Goal: Information Seeking & Learning: Learn about a topic

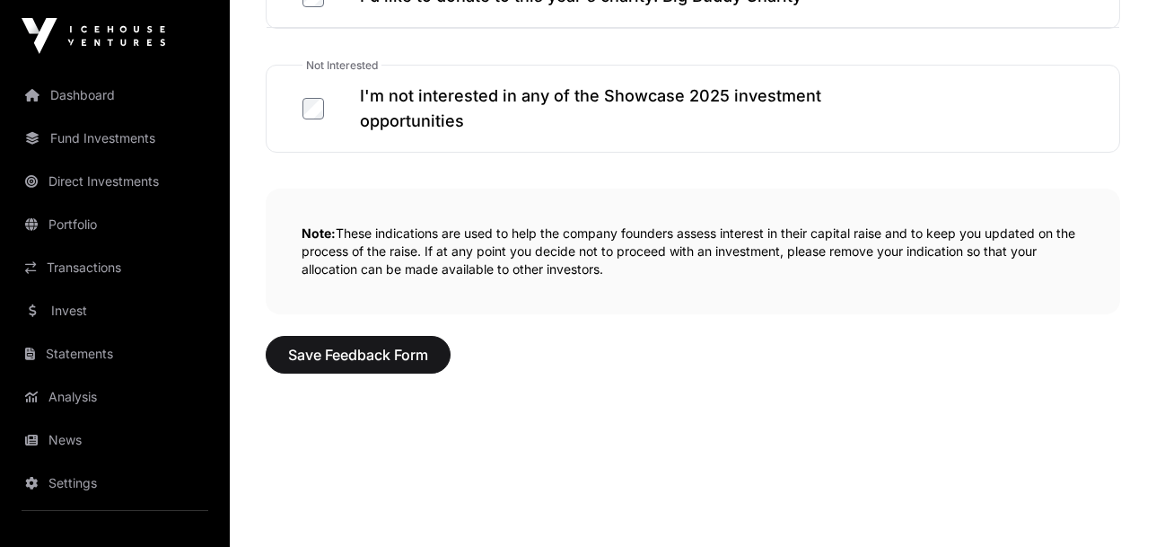
scroll to position [1296, 0]
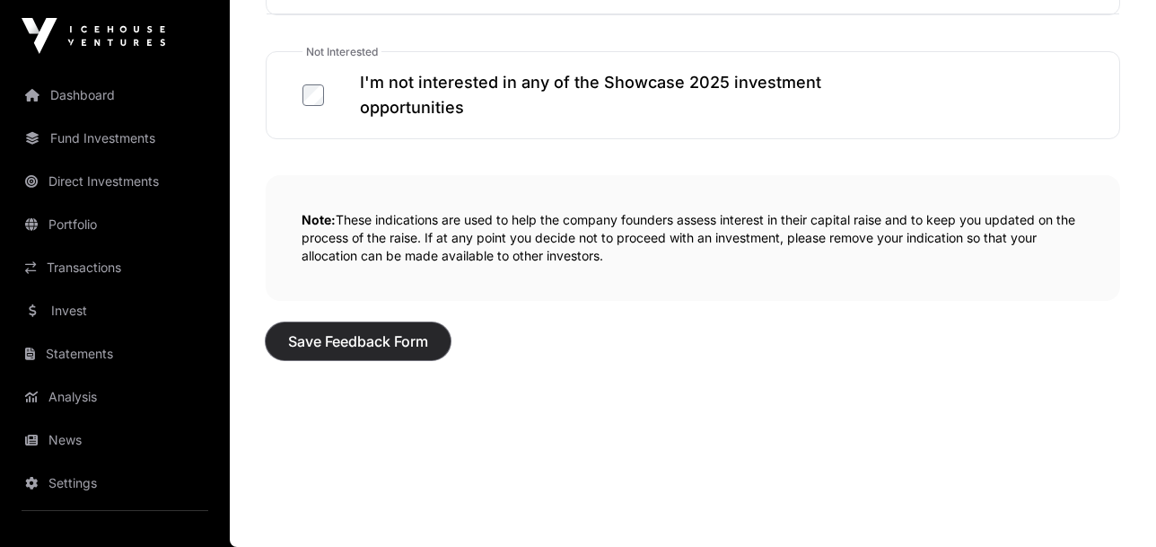
click at [342, 344] on span "Save Feedback Form" at bounding box center [358, 341] width 140 height 22
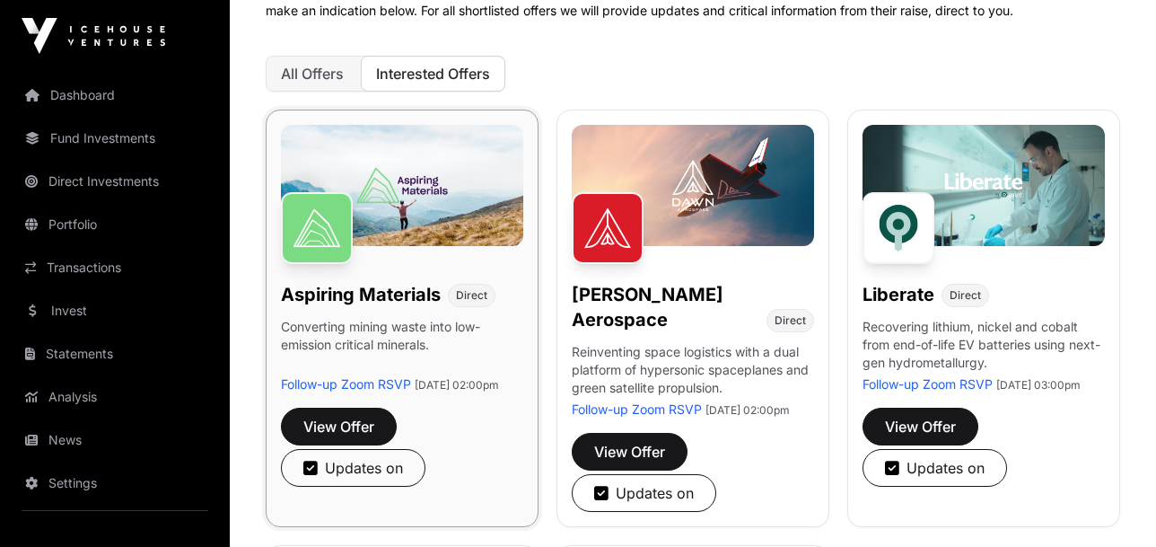
scroll to position [359, 0]
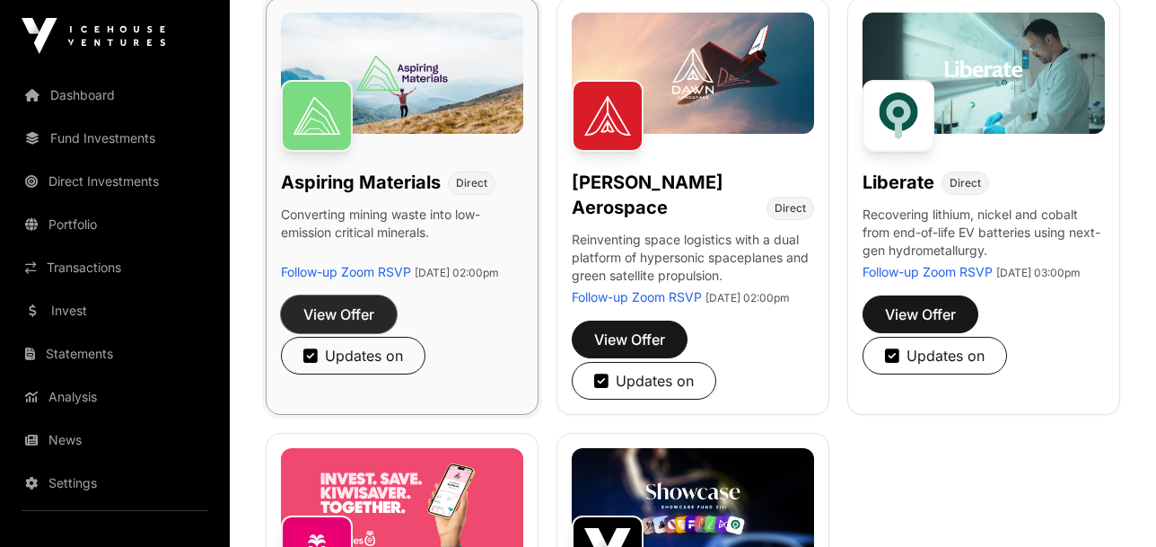
click at [364, 325] on span "View Offer" at bounding box center [338, 314] width 71 height 22
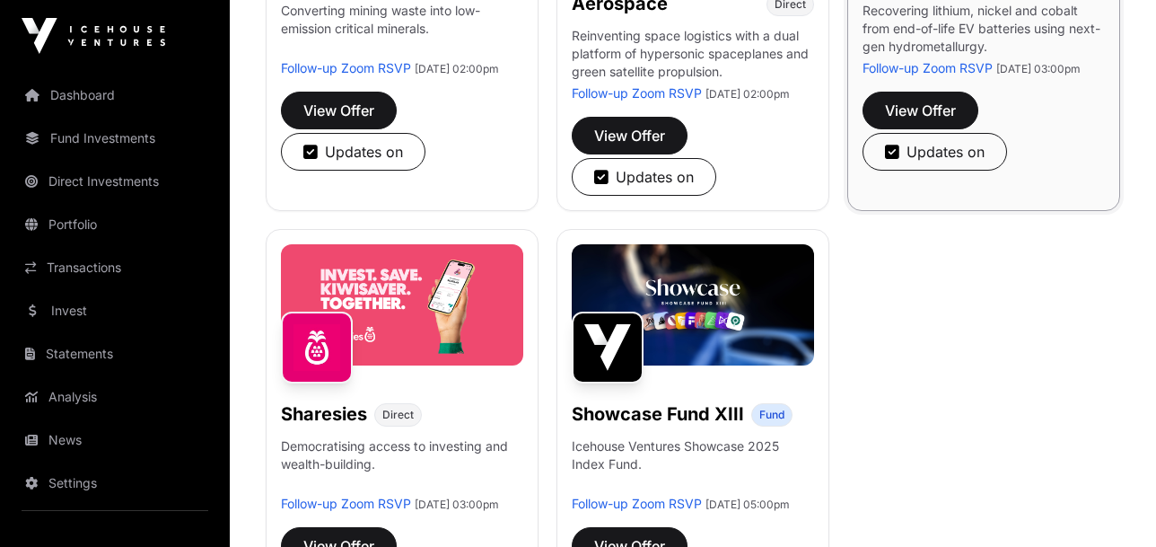
scroll to position [539, 0]
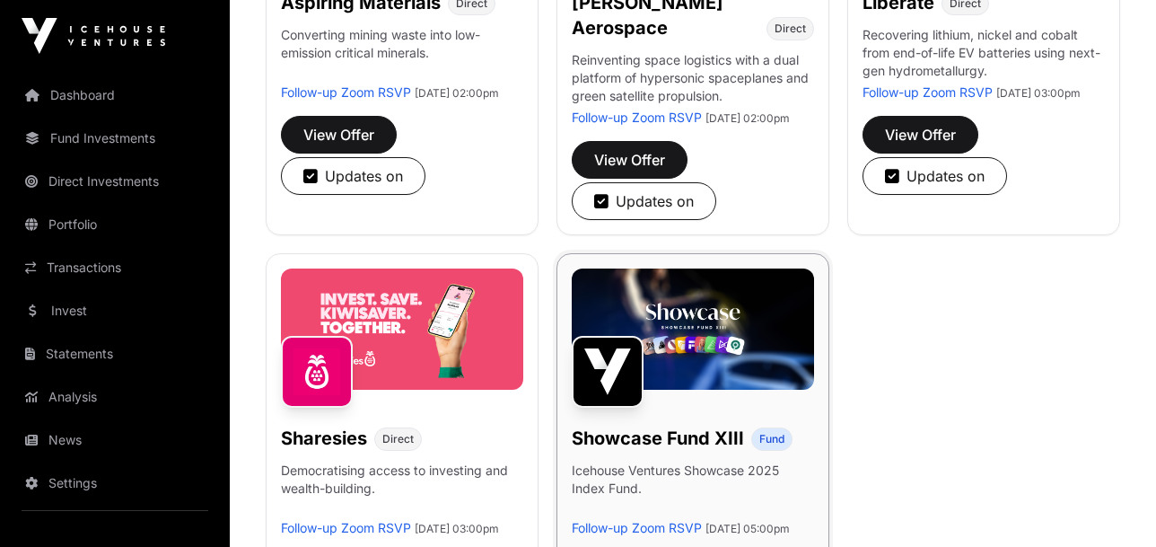
click at [683, 338] on img at bounding box center [693, 328] width 242 height 121
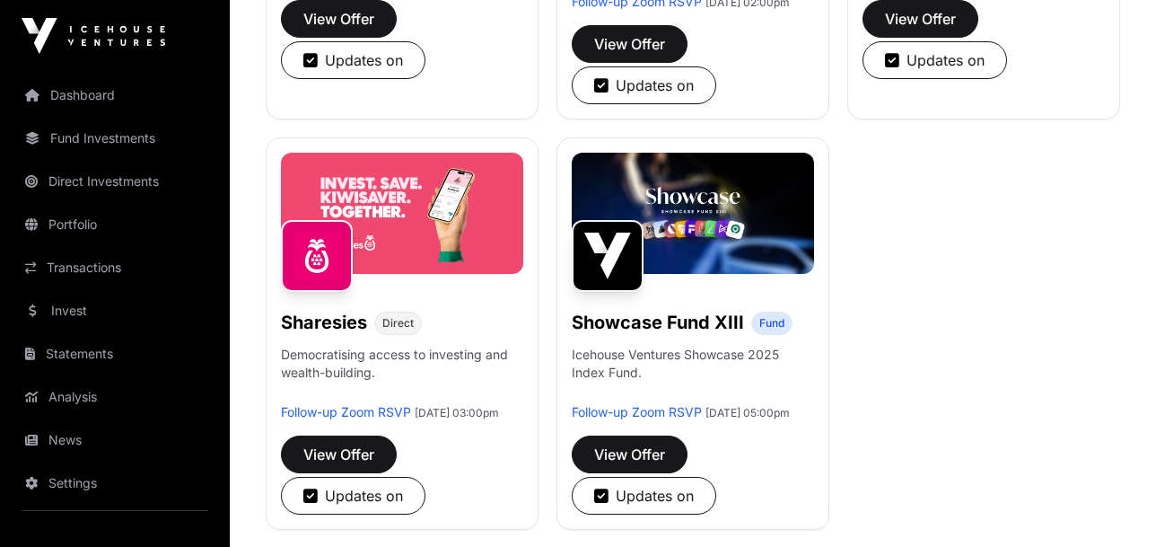
scroll to position [621, 0]
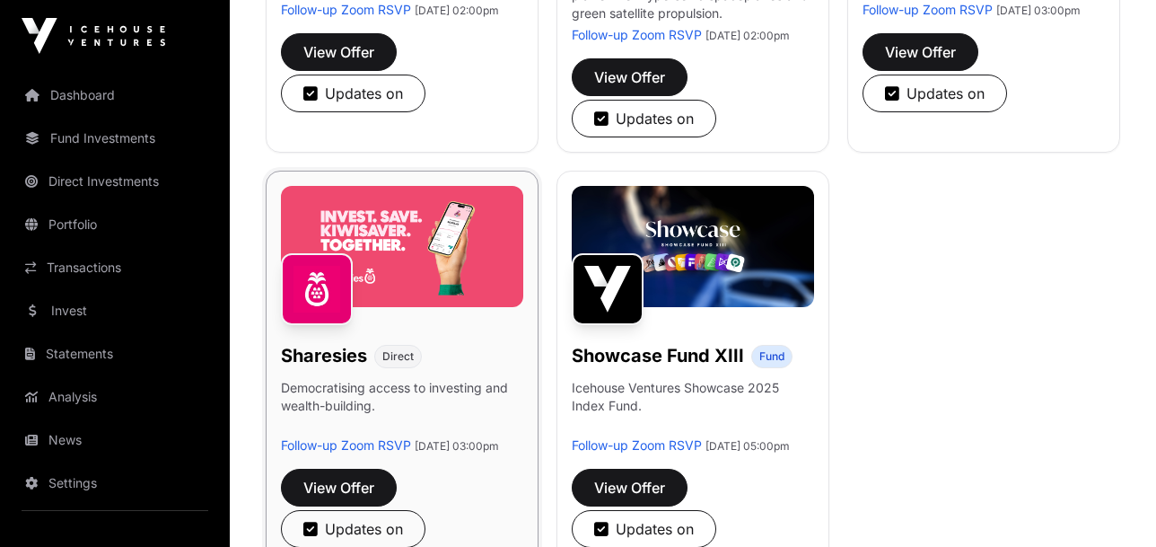
click at [424, 265] on img at bounding box center [402, 246] width 242 height 121
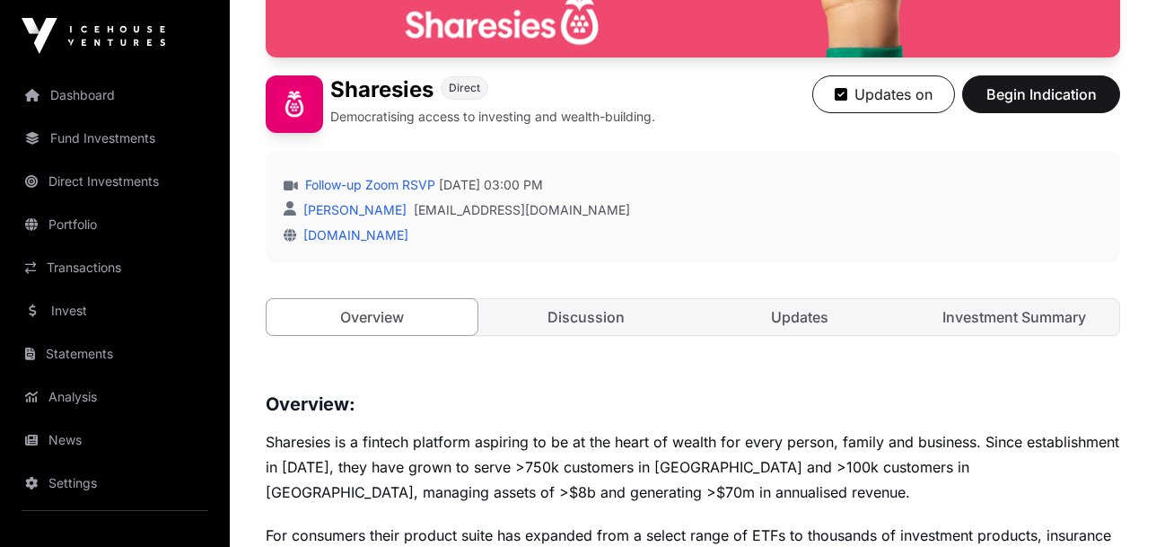
scroll to position [260, 0]
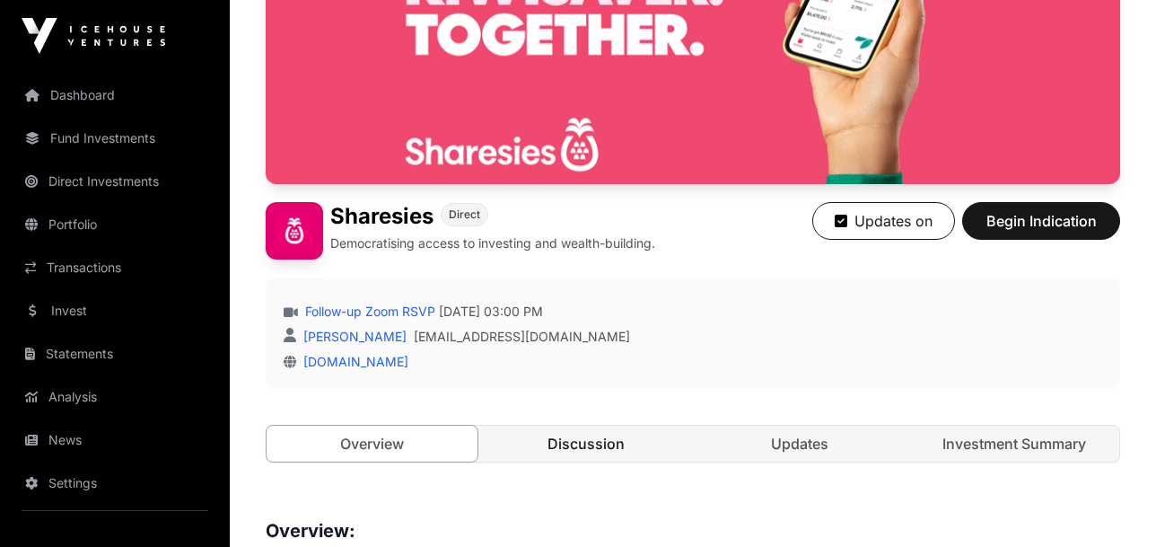
click at [593, 445] on link "Discussion" at bounding box center [586, 444] width 211 height 36
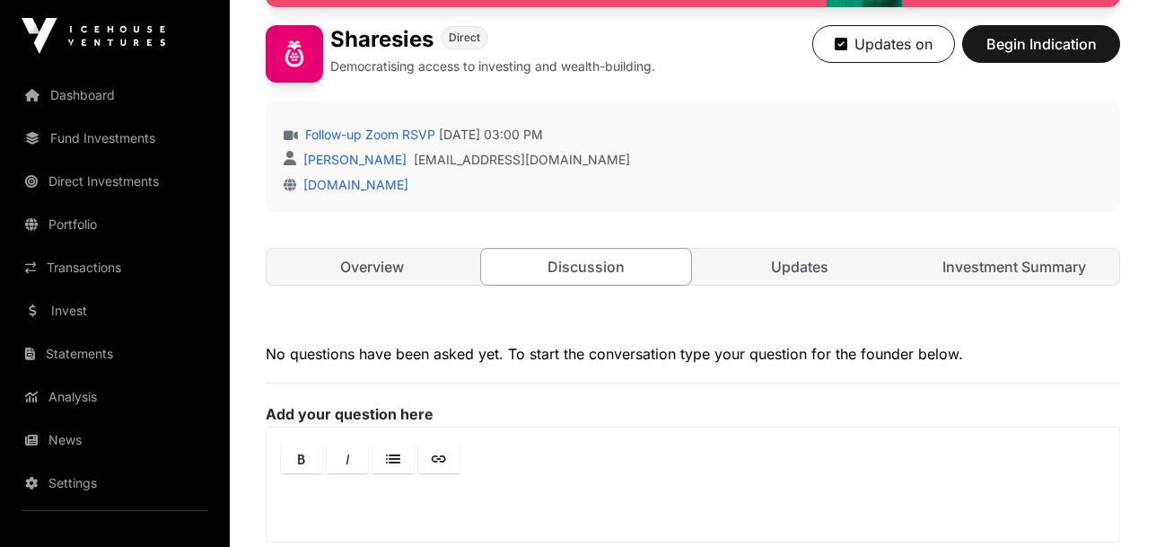
scroll to position [440, 0]
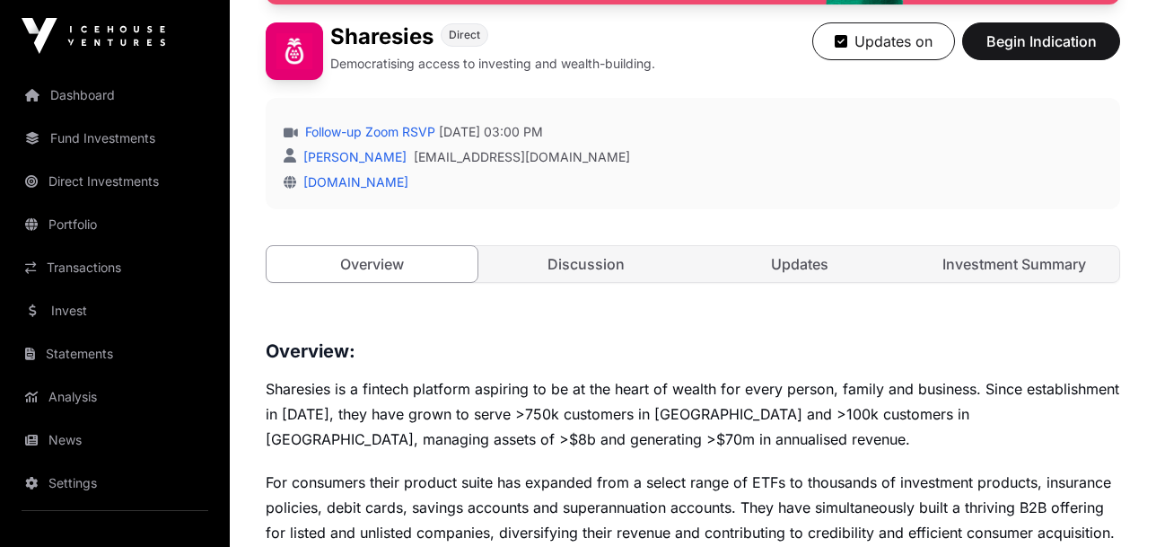
scroll to position [260, 0]
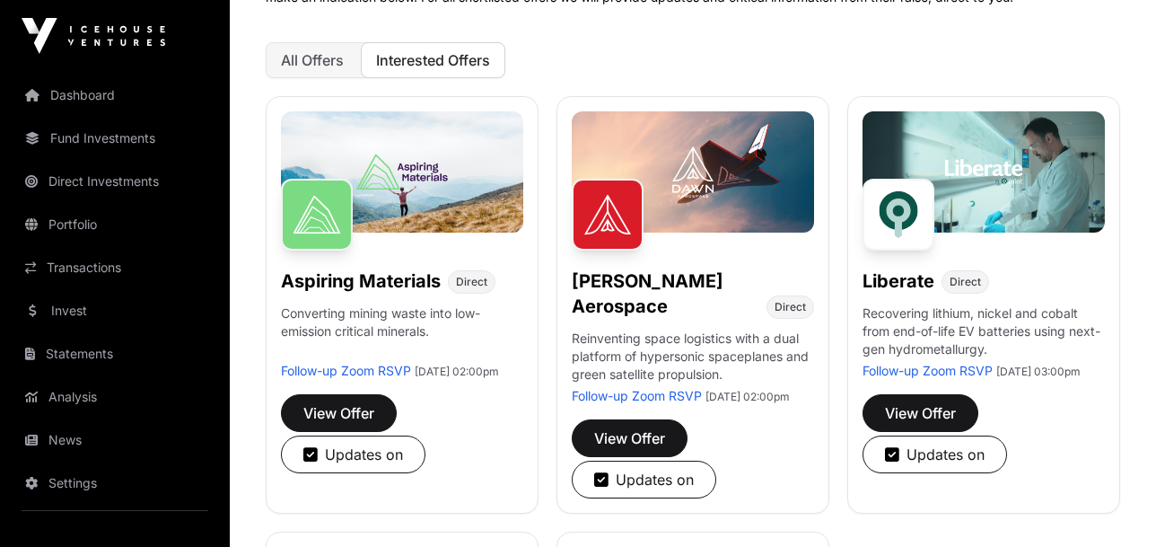
scroll to position [621, 0]
